Goal: Information Seeking & Learning: Learn about a topic

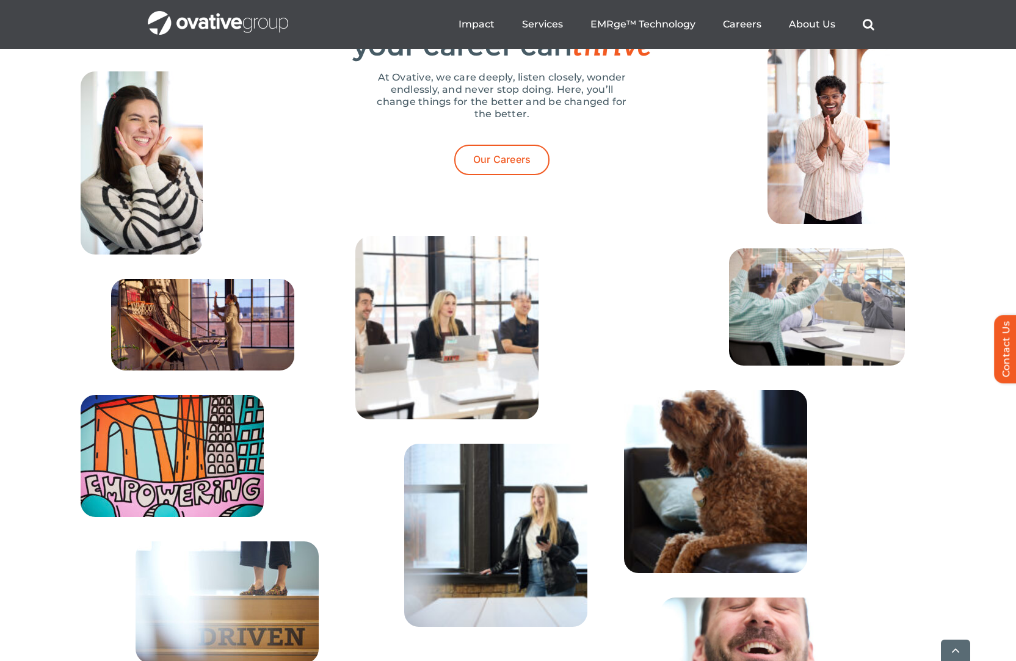
scroll to position [3940, 0]
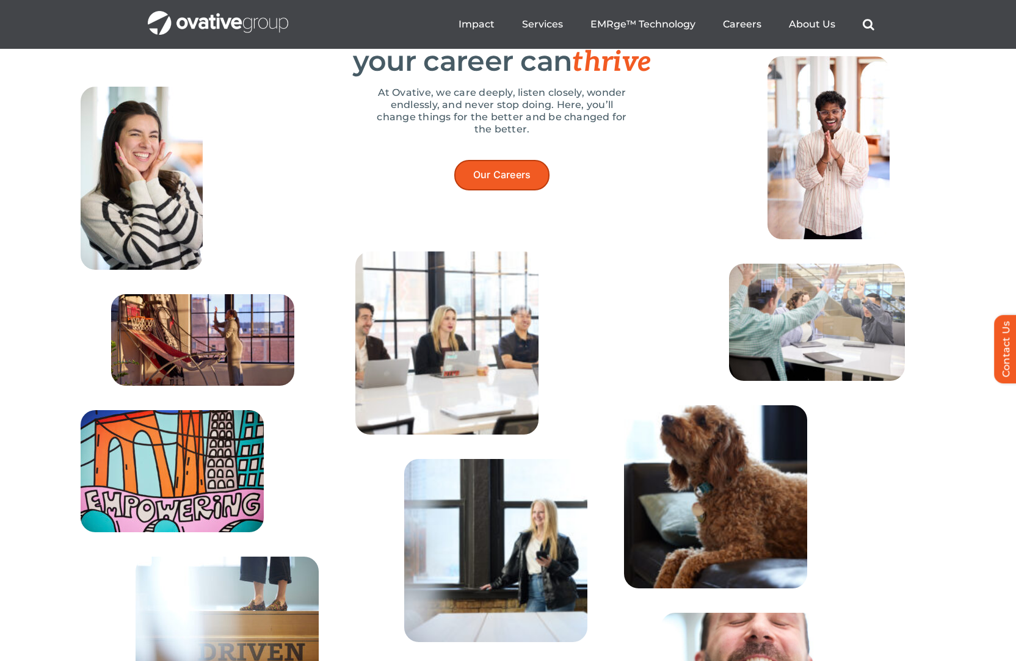
click at [525, 181] on span "Our Careers" at bounding box center [502, 175] width 58 height 12
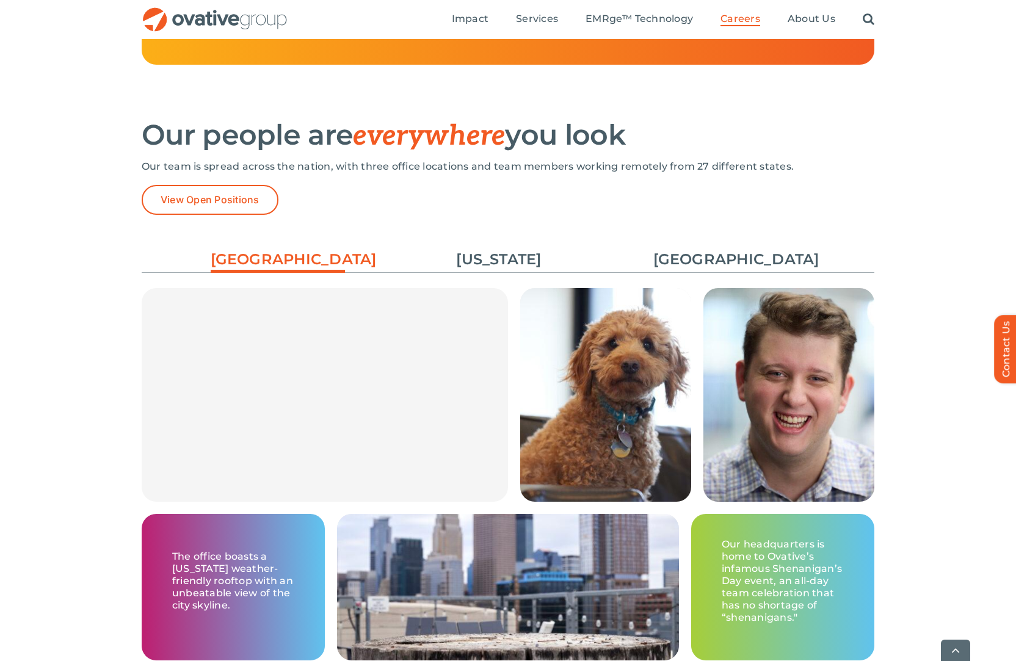
scroll to position [1783, 0]
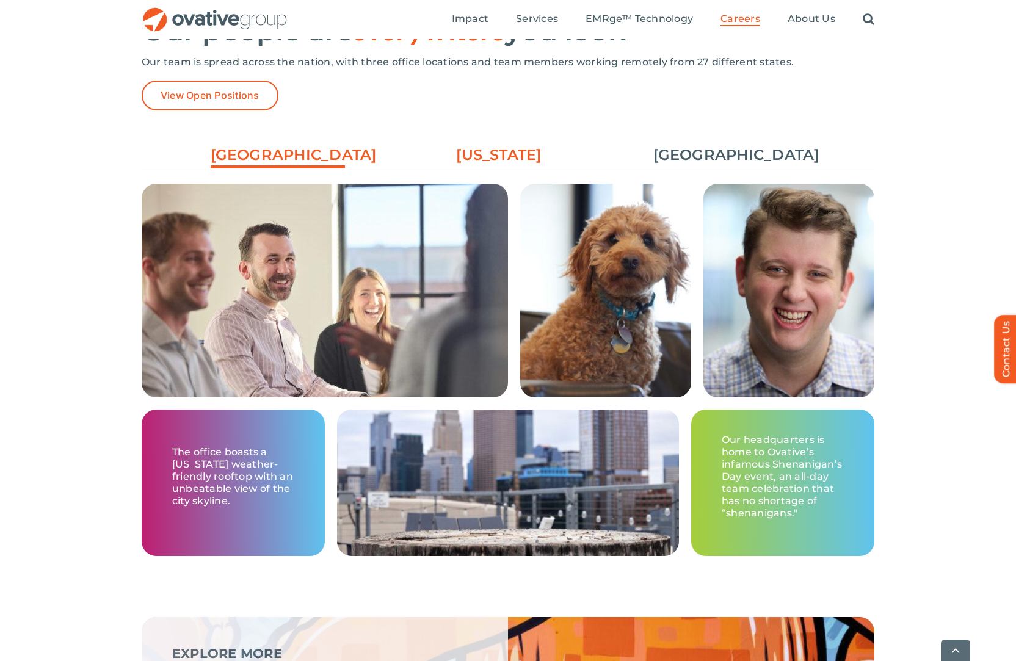
click at [514, 150] on link "[US_STATE]" at bounding box center [499, 155] width 134 height 21
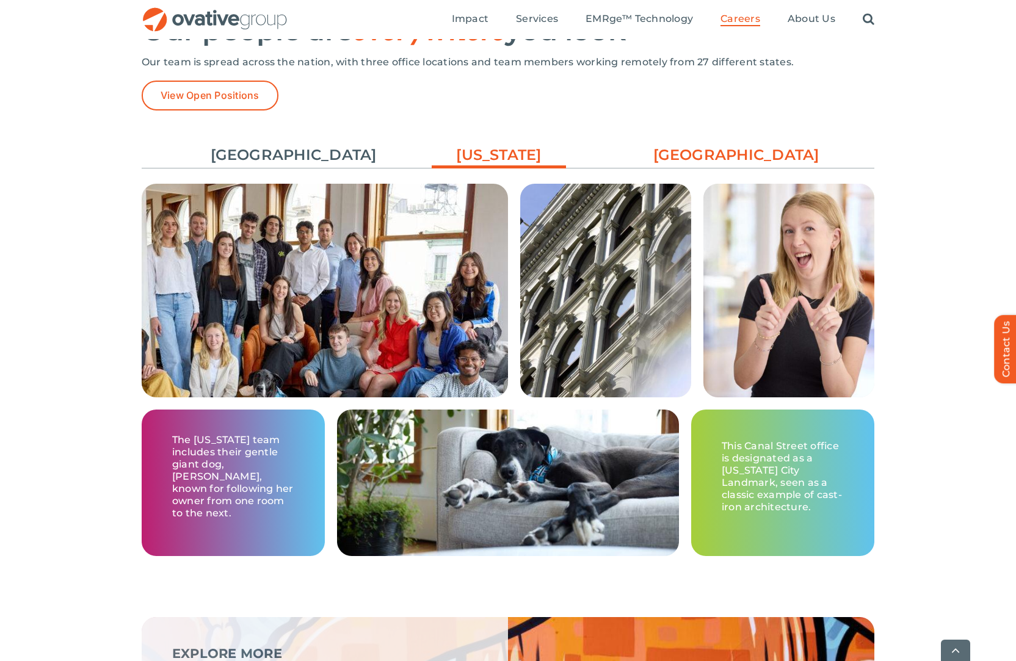
click at [729, 159] on link "[GEOGRAPHIC_DATA]" at bounding box center [720, 155] width 134 height 21
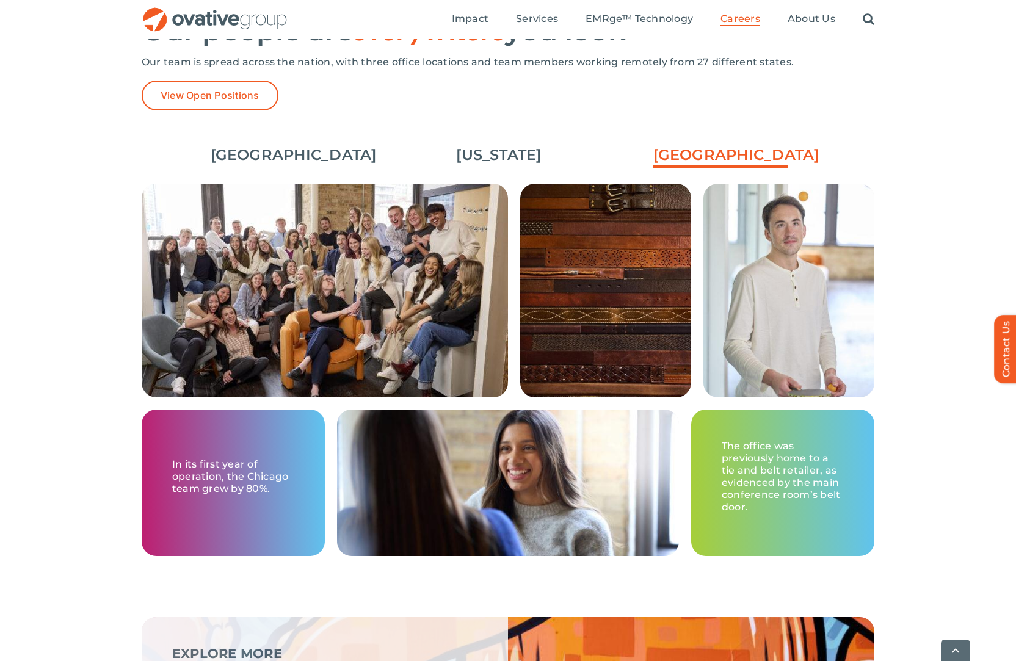
click at [264, 209] on img at bounding box center [325, 300] width 366 height 233
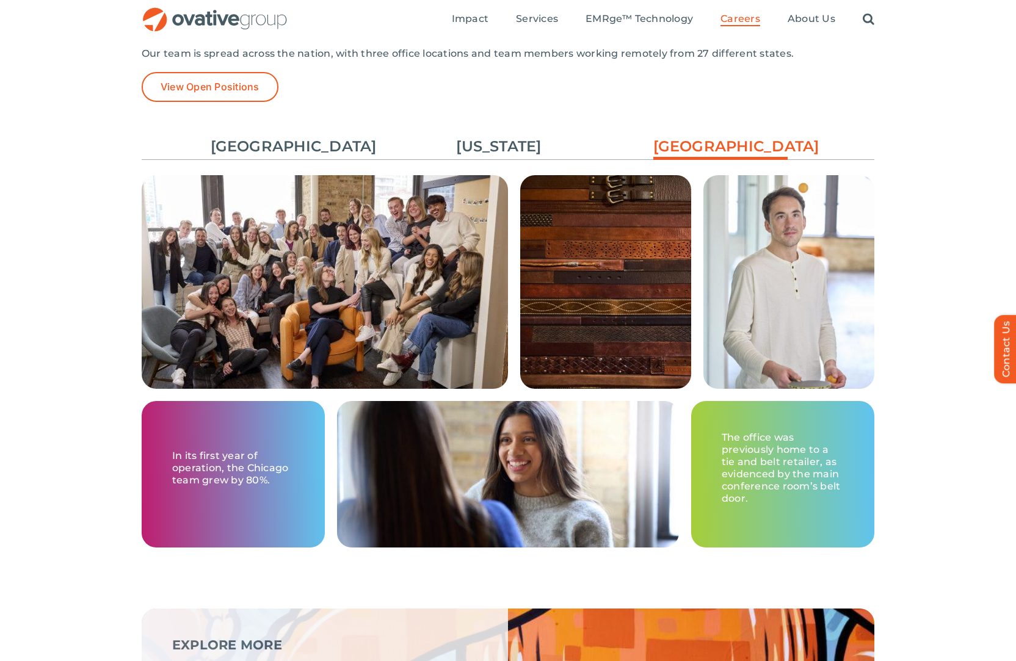
scroll to position [1789, 0]
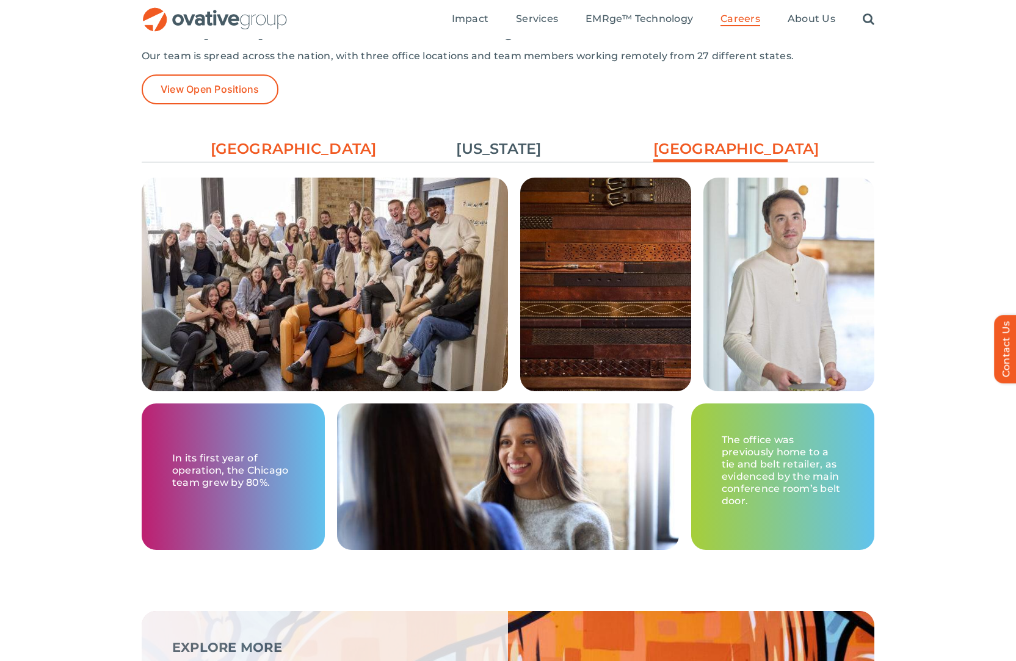
click at [318, 139] on link "[GEOGRAPHIC_DATA]" at bounding box center [278, 149] width 134 height 21
